Goal: Task Accomplishment & Management: Manage account settings

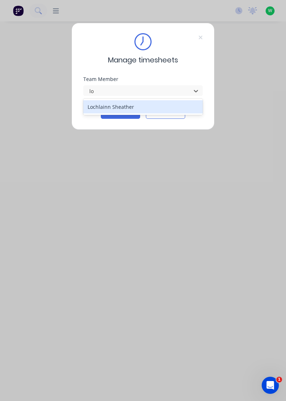
click at [146, 100] on div "Lochlainn Sheather" at bounding box center [143, 107] width 120 height 16
click at [136, 109] on div "Lochlainn Sheather" at bounding box center [143, 106] width 120 height 13
type input "lo"
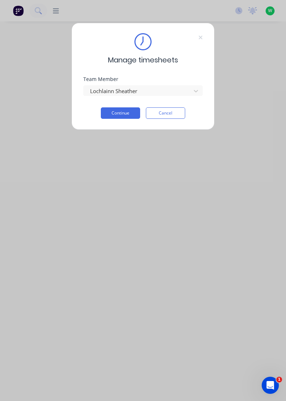
click at [121, 112] on button "Continue" at bounding box center [120, 112] width 39 height 11
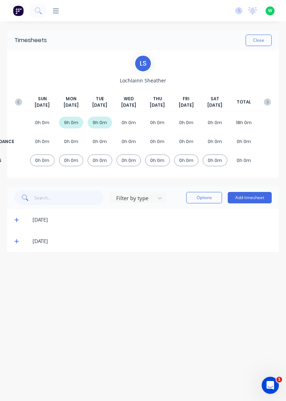
click at [259, 196] on button "Add timesheet" at bounding box center [249, 197] width 44 height 11
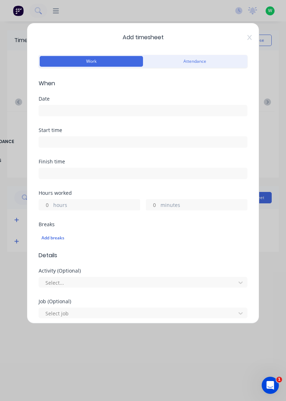
click at [54, 113] on input at bounding box center [143, 110] width 208 height 11
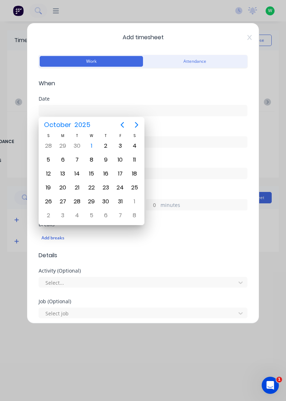
click at [90, 146] on div "1" at bounding box center [91, 146] width 11 height 11
type input "[DATE]"
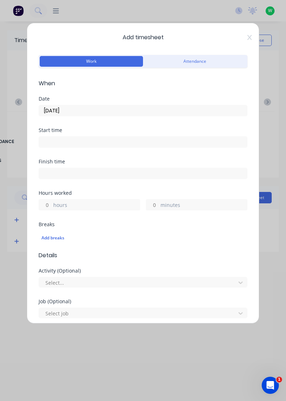
click at [43, 201] on input "hours" at bounding box center [45, 205] width 12 height 11
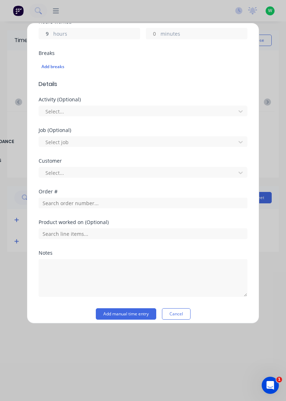
scroll to position [176, 0]
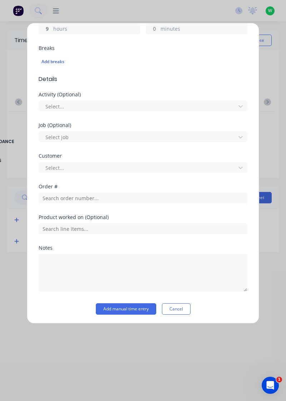
type input "9"
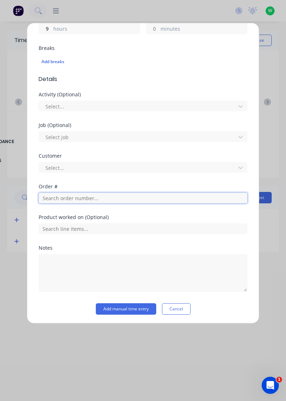
click at [155, 197] on input "text" at bounding box center [143, 198] width 208 height 11
type input "2"
type input "17943"
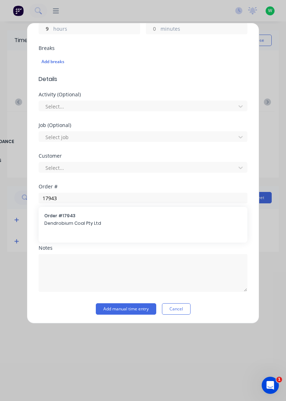
click at [47, 219] on div "Order # 17943 Dendrobium Coal Pty Ltd" at bounding box center [142, 220] width 197 height 15
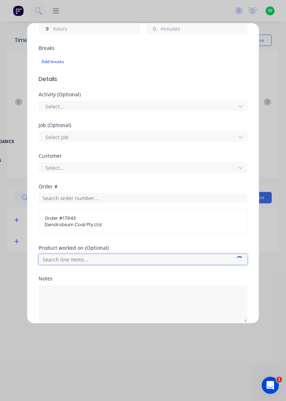
click at [53, 261] on input "text" at bounding box center [143, 259] width 208 height 11
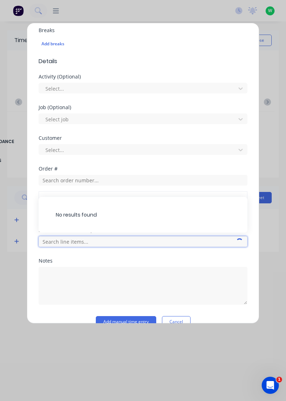
scroll to position [207, 0]
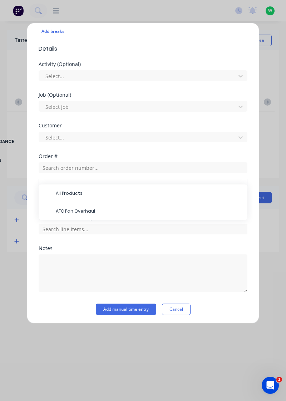
click at [56, 210] on span "AFC Pan Overhaul" at bounding box center [149, 211] width 186 height 6
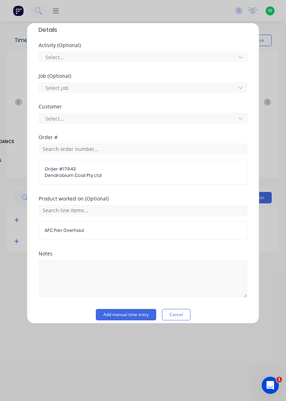
scroll to position [224, 0]
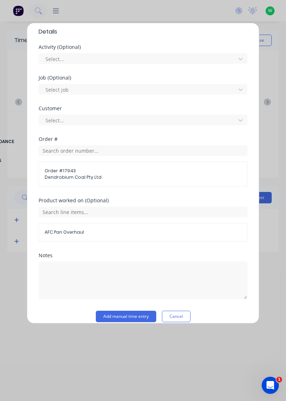
click at [106, 314] on button "Add manual time entry" at bounding box center [126, 316] width 60 height 11
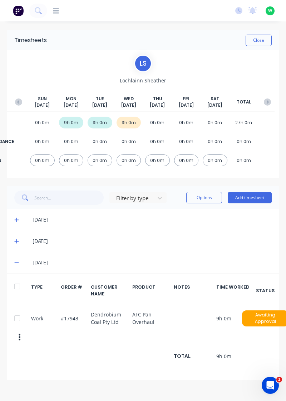
click at [18, 239] on icon at bounding box center [16, 241] width 5 height 5
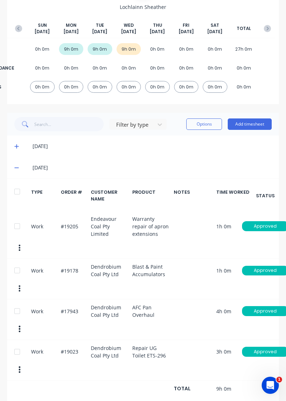
scroll to position [74, 0]
click at [16, 146] on icon at bounding box center [16, 147] width 4 height 4
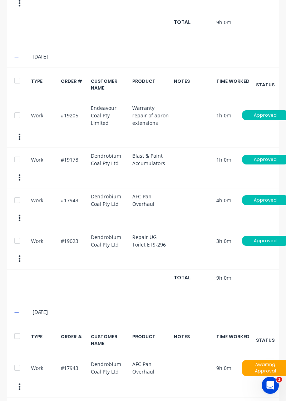
scroll to position [372, 0]
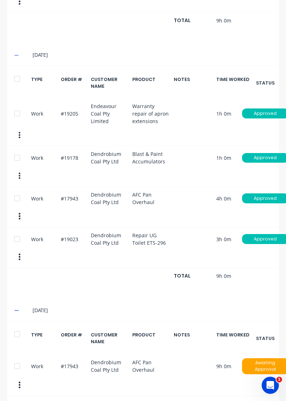
click at [221, 362] on div "Work #17943 Dendrobium Coal Pty Ltd AFC Pan Overhaul 9h 0m Awaiting Approval" at bounding box center [142, 375] width 271 height 42
click at [17, 380] on button "button" at bounding box center [19, 385] width 15 height 13
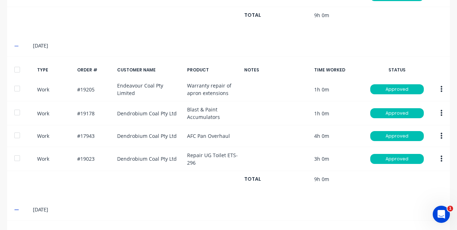
scroll to position [348, 0]
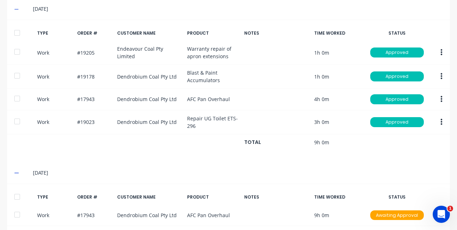
click at [285, 213] on div at bounding box center [438, 215] width 21 height 13
click at [285, 213] on button "button" at bounding box center [441, 215] width 17 height 13
click at [285, 201] on div "Edit" at bounding box center [415, 202] width 55 height 10
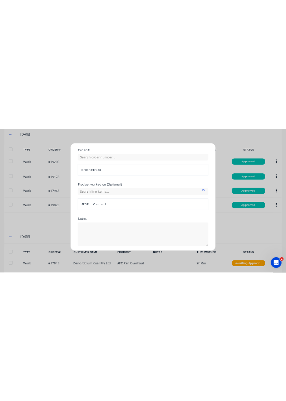
scroll to position [331, 0]
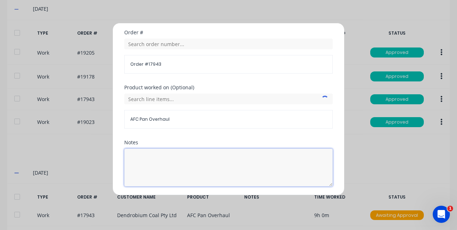
click at [135, 161] on textarea at bounding box center [228, 167] width 208 height 38
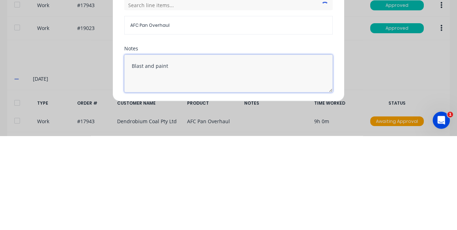
type textarea "Blast and paint"
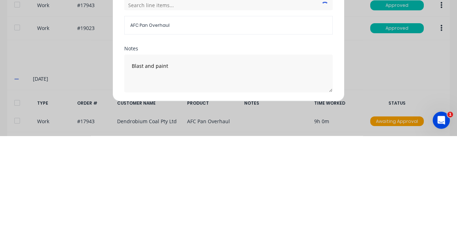
click at [196, 198] on button "Edit time tracking entry" at bounding box center [211, 203] width 61 height 11
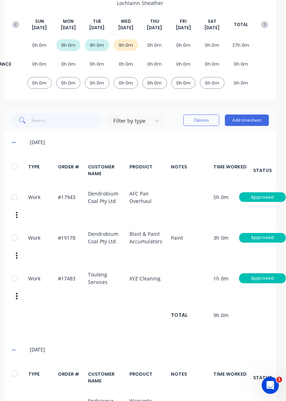
scroll to position [0, 3]
